Goal: Task Accomplishment & Management: Manage account settings

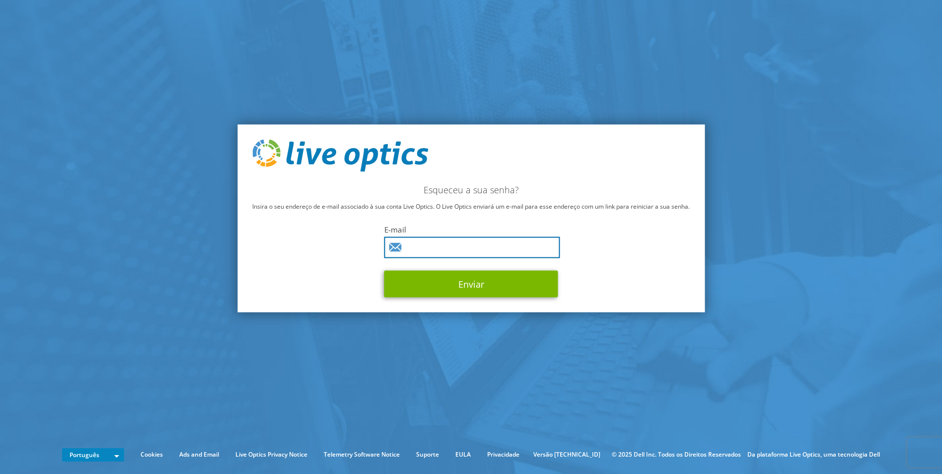
click at [473, 241] on input "text" at bounding box center [472, 247] width 176 height 21
type input "[PERSON_NAME][EMAIL_ADDRESS][PERSON_NAME][DOMAIN_NAME]"
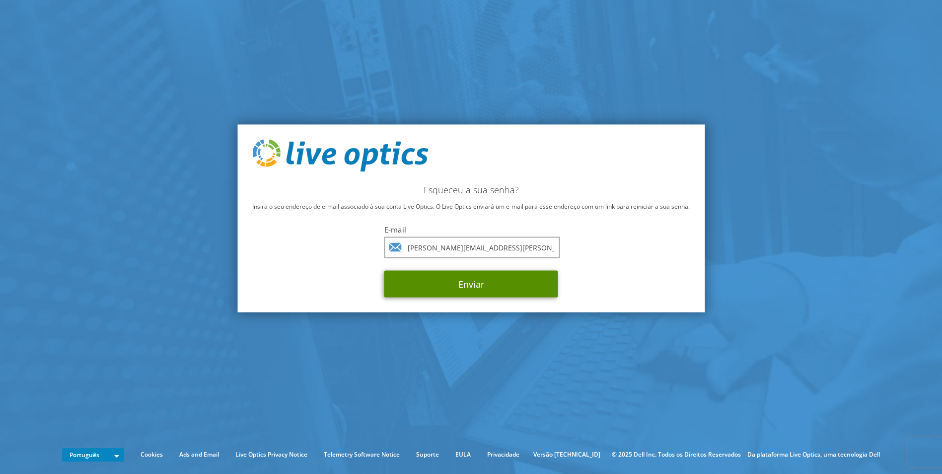
click at [468, 286] on button "Enviar" at bounding box center [471, 284] width 174 height 27
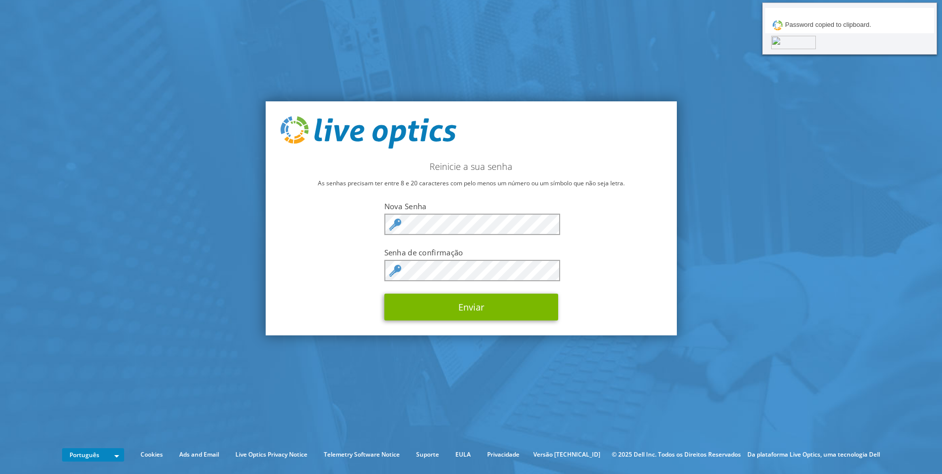
click at [616, 261] on div "Reinicie a sua senha As senhas precisam ter entre 8 e 20 caracteres com pelo me…" at bounding box center [471, 218] width 411 height 234
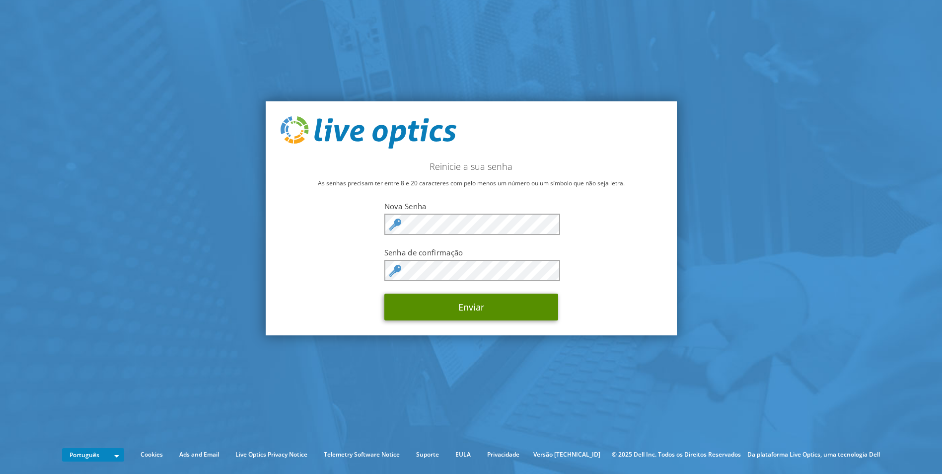
click at [484, 300] on button "Enviar" at bounding box center [471, 307] width 174 height 27
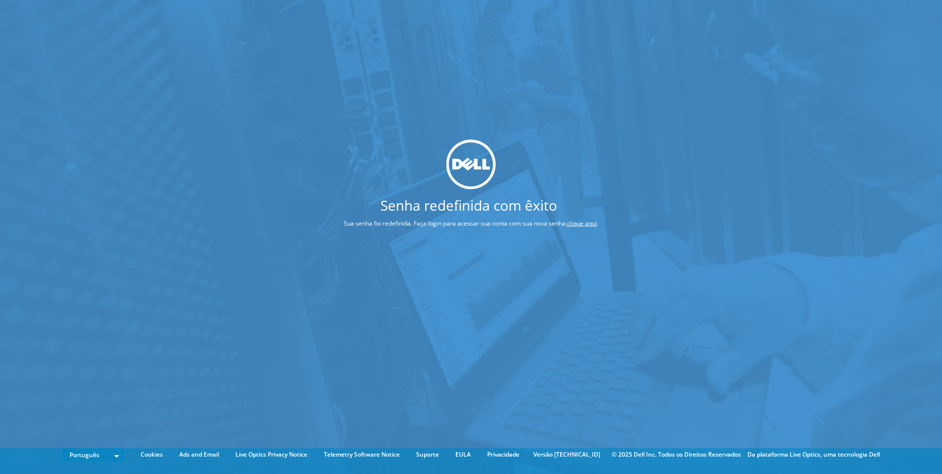
click at [584, 221] on link "clique aqui" at bounding box center [582, 223] width 30 height 8
